Goal: Find specific page/section: Find specific page/section

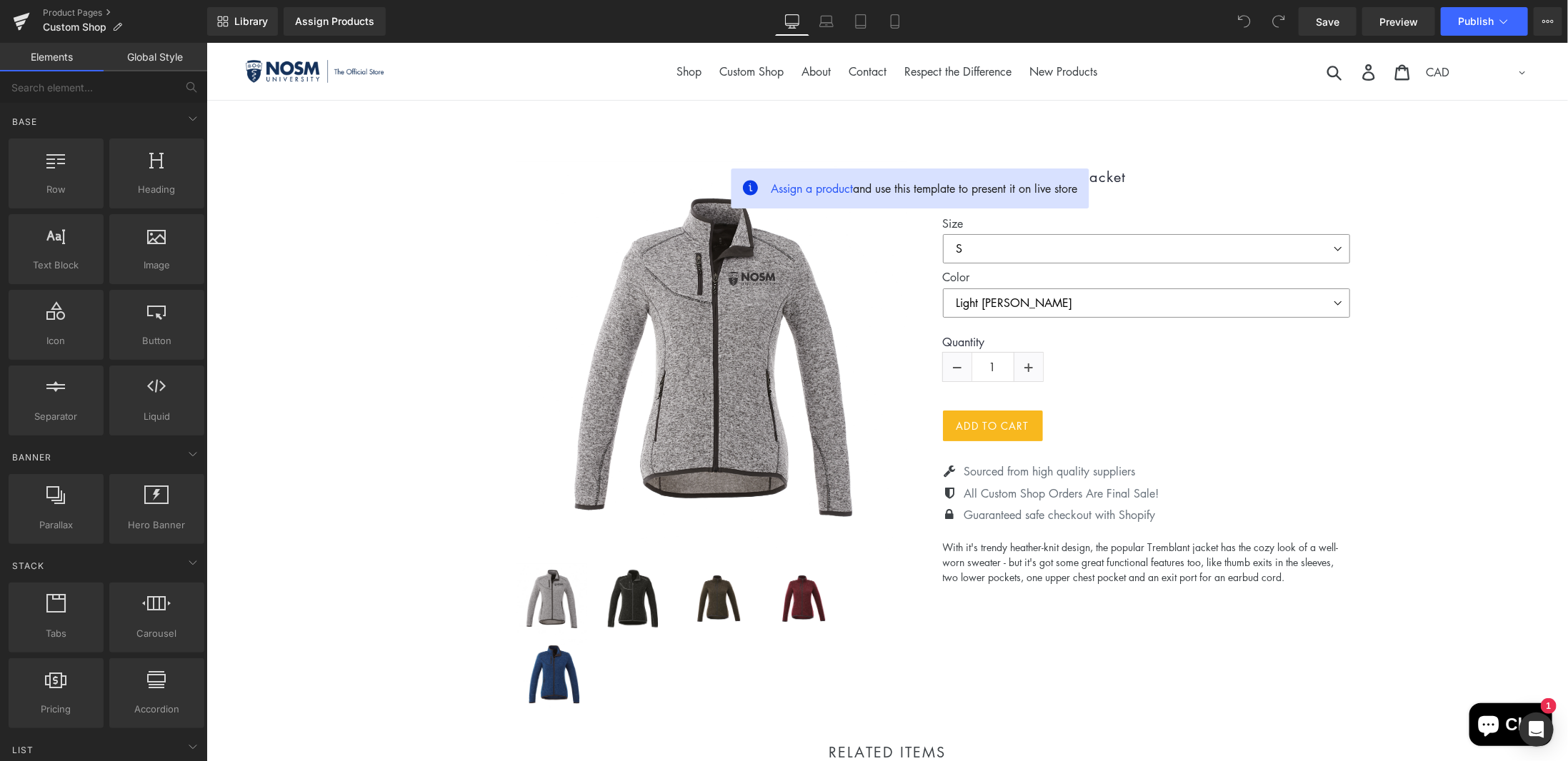
click at [289, 71] on img at bounding box center [334, 71] width 179 height 22
click at [82, 9] on link "Product Pages" at bounding box center [124, 13] width 164 height 12
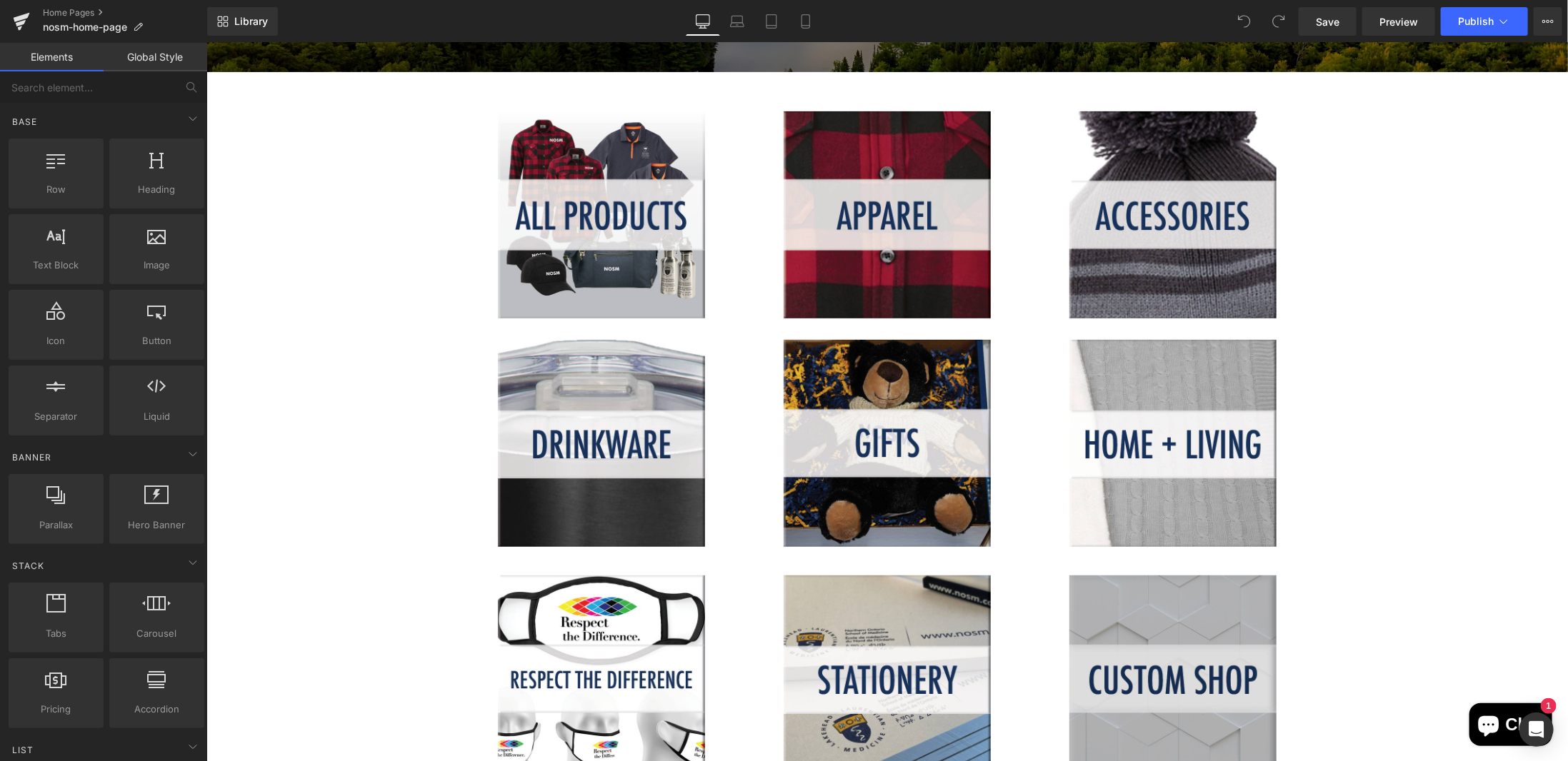
scroll to position [404, 0]
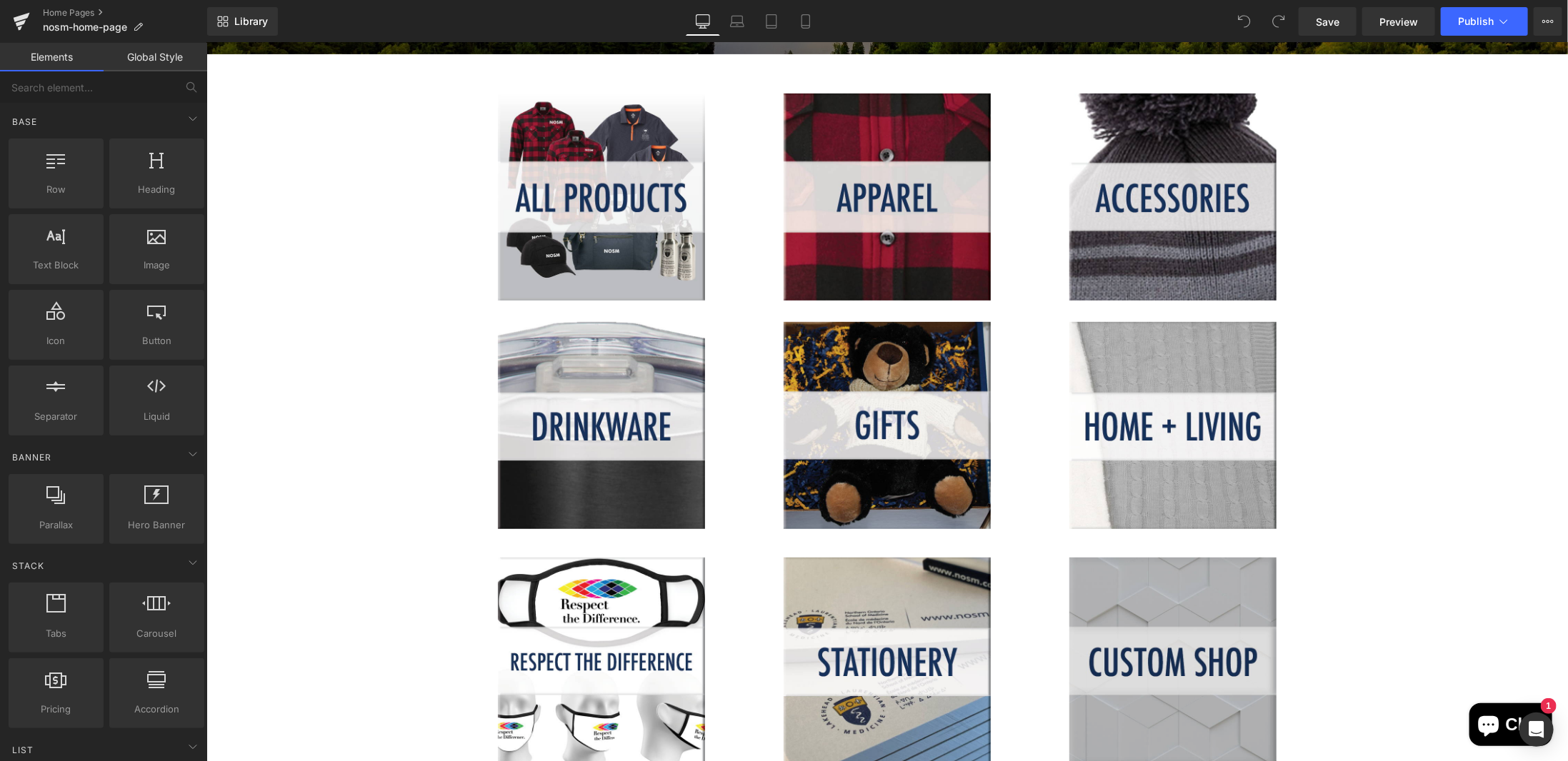
click at [1169, 590] on img at bounding box center [1172, 661] width 264 height 207
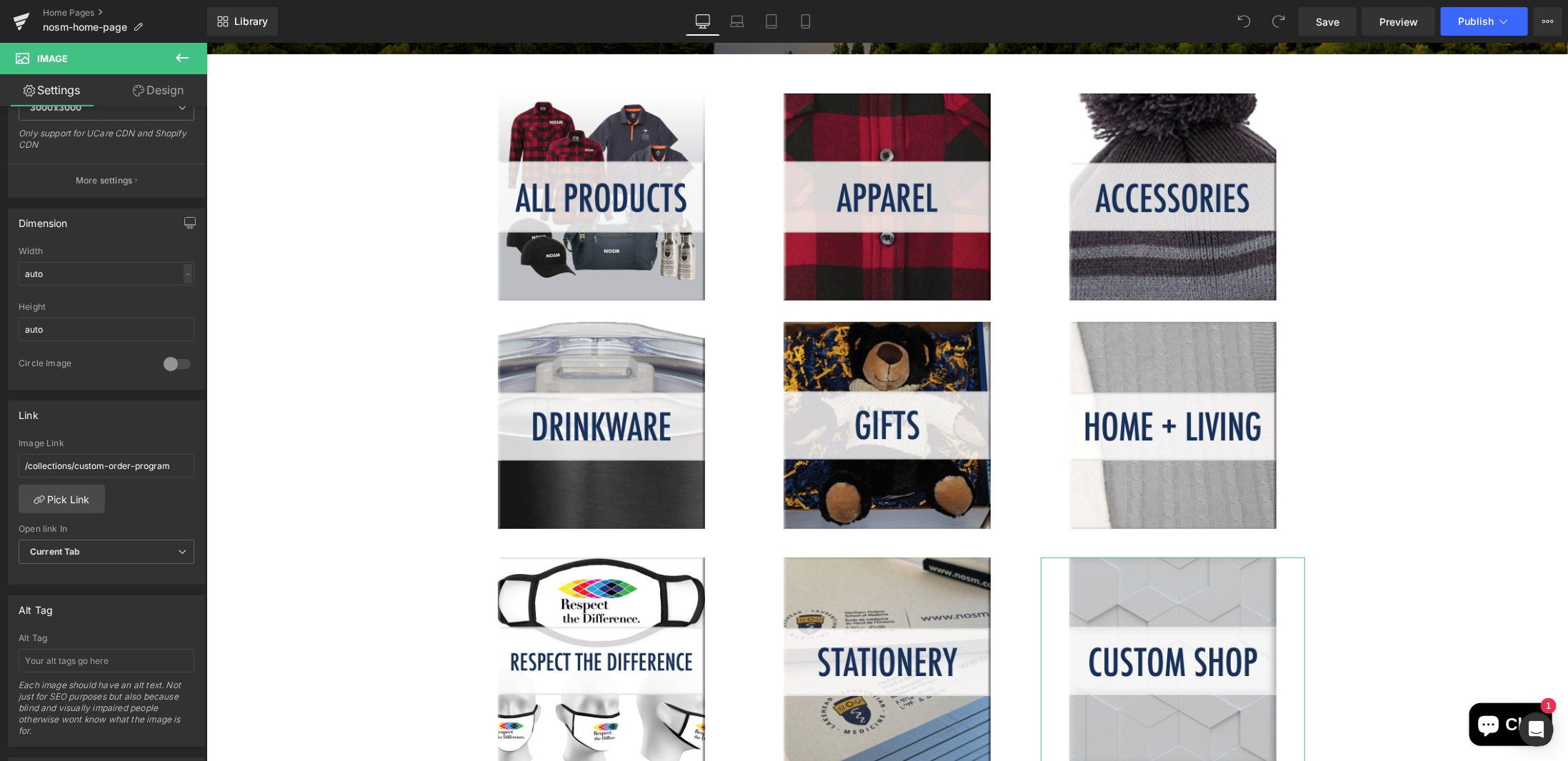
scroll to position [333, 0]
